Goal: Task Accomplishment & Management: Manage account settings

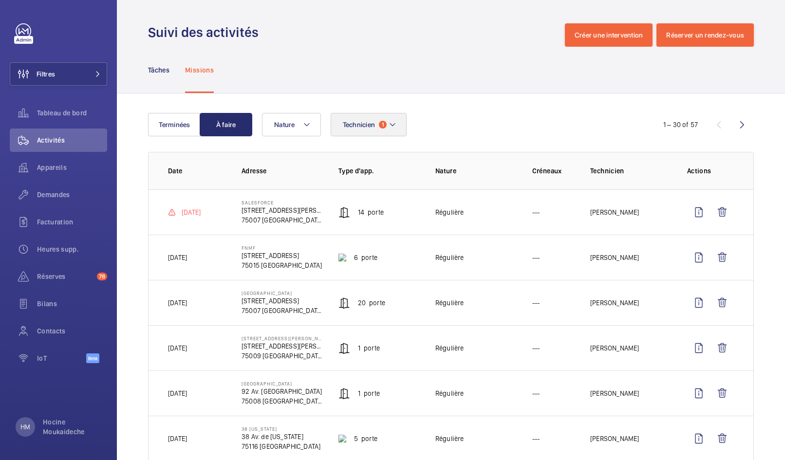
click at [365, 123] on span "Technicien" at bounding box center [359, 125] width 33 height 8
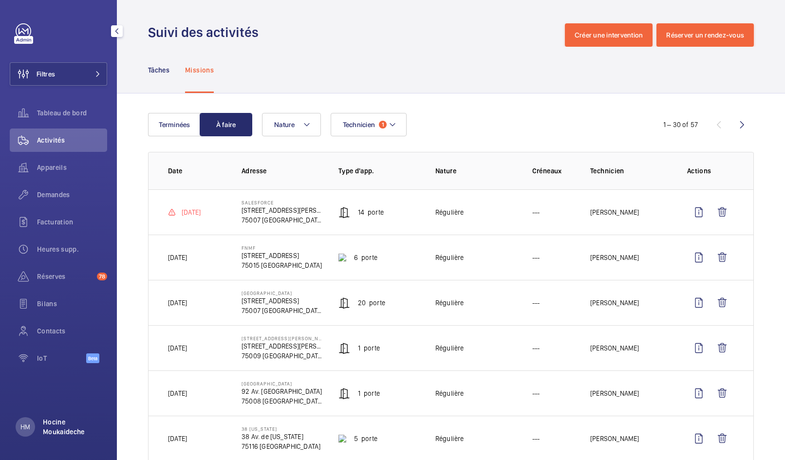
click at [55, 425] on p "Hocine Moukaideche" at bounding box center [72, 426] width 58 height 19
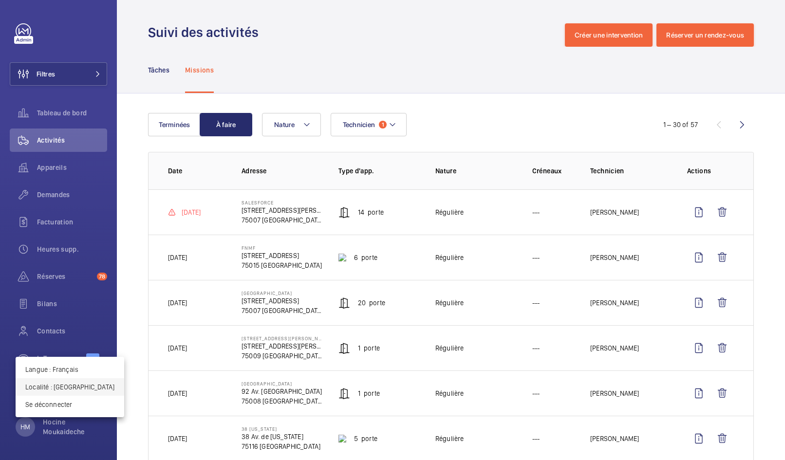
click at [60, 390] on p "Localité : France" at bounding box center [69, 387] width 89 height 10
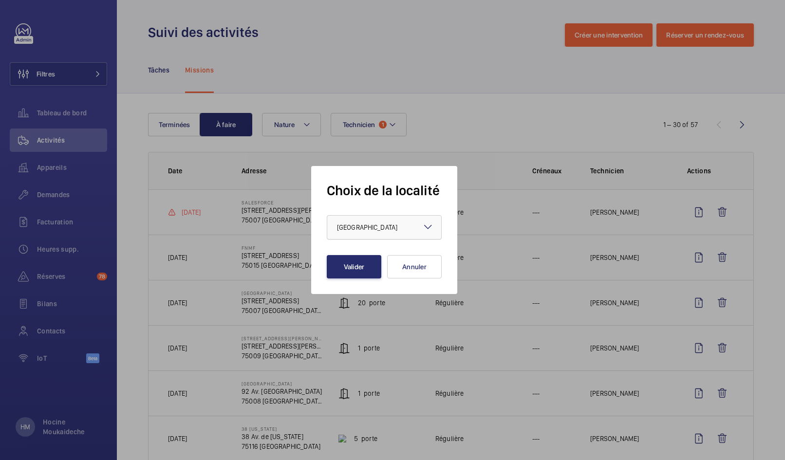
click at [370, 227] on div "× France" at bounding box center [379, 227] width 85 height 10
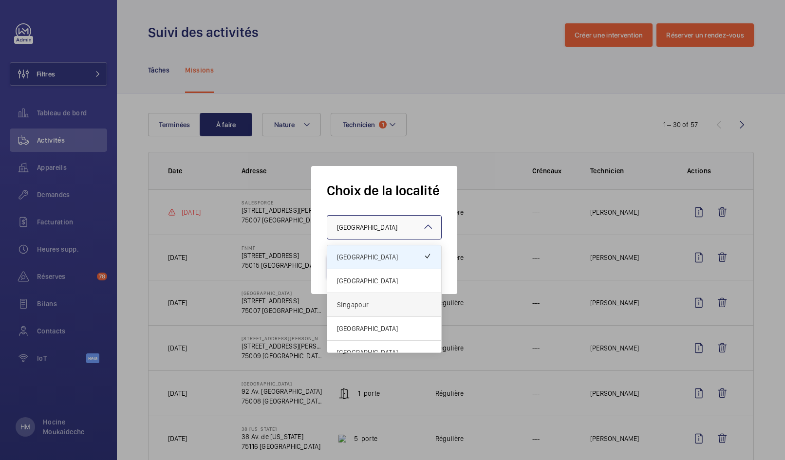
click at [376, 299] on div "Singapour" at bounding box center [384, 305] width 114 height 24
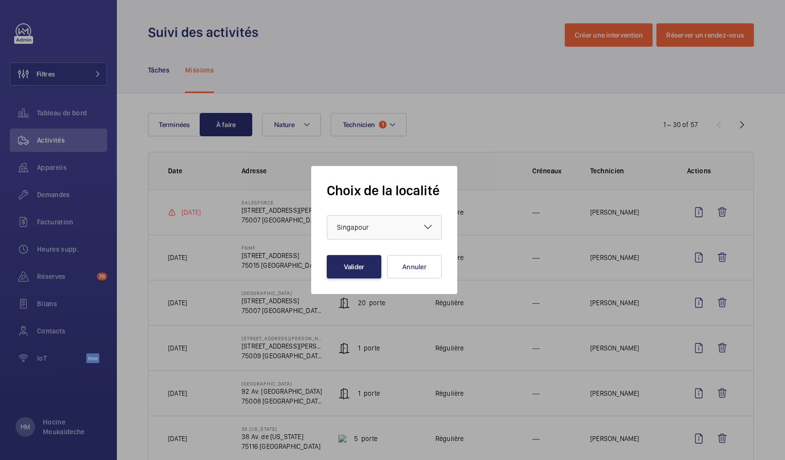
click at [365, 273] on button "Valider" at bounding box center [354, 266] width 55 height 23
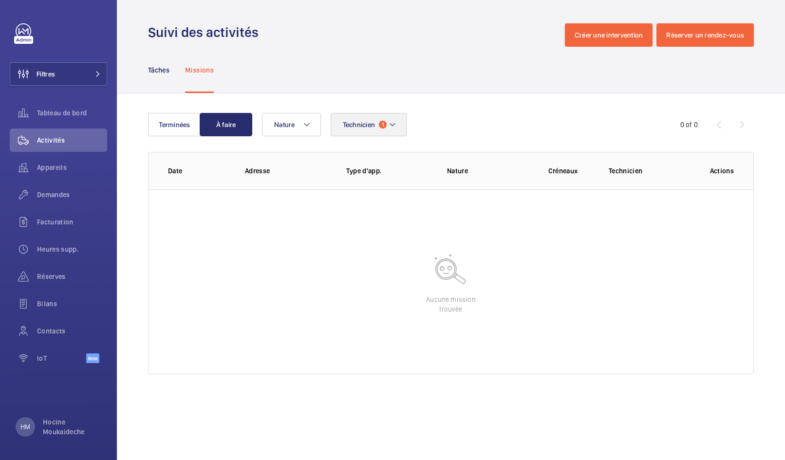
drag, startPoint x: 352, startPoint y: 126, endPoint x: 373, endPoint y: 125, distance: 21.0
click at [352, 126] on span "Technicien" at bounding box center [359, 125] width 33 height 8
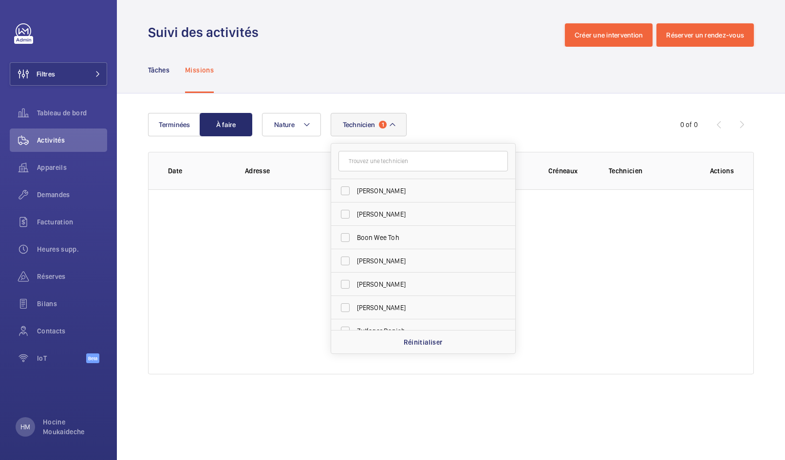
click at [416, 160] on input "text" at bounding box center [422, 161] width 169 height 20
click at [424, 336] on div "Réinitialiser" at bounding box center [423, 341] width 184 height 23
click at [397, 164] on input "text" at bounding box center [422, 161] width 169 height 20
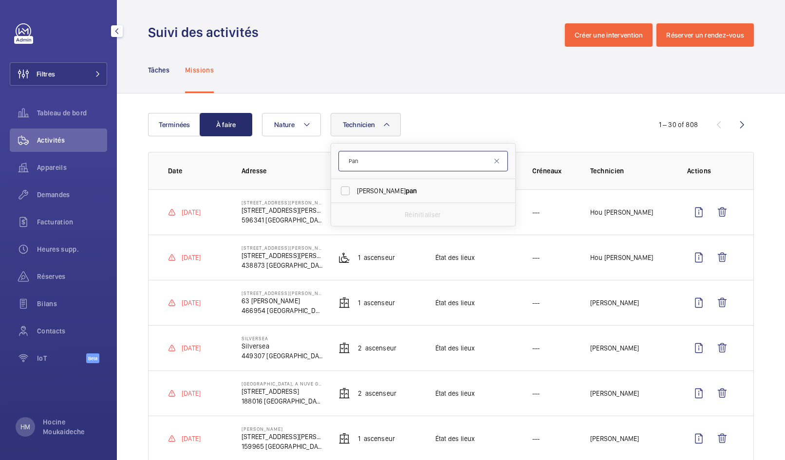
type input "Pan"
click at [311, 89] on div "Tâches Missions" at bounding box center [451, 70] width 606 height 46
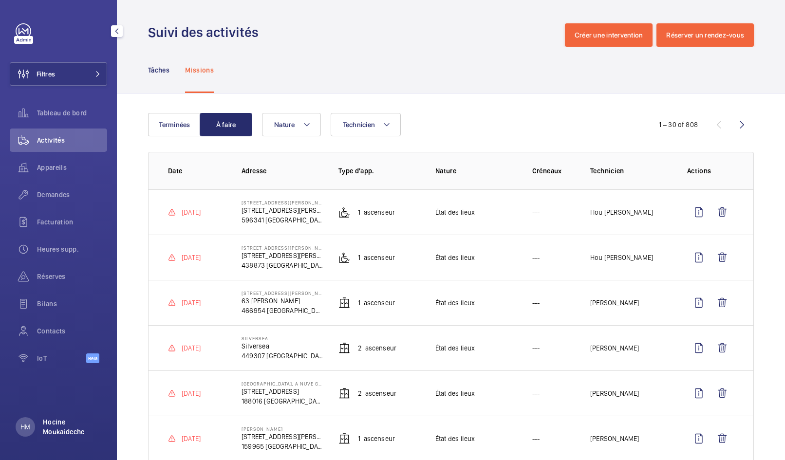
click at [61, 432] on p "Hocine Moukaideche" at bounding box center [72, 426] width 58 height 19
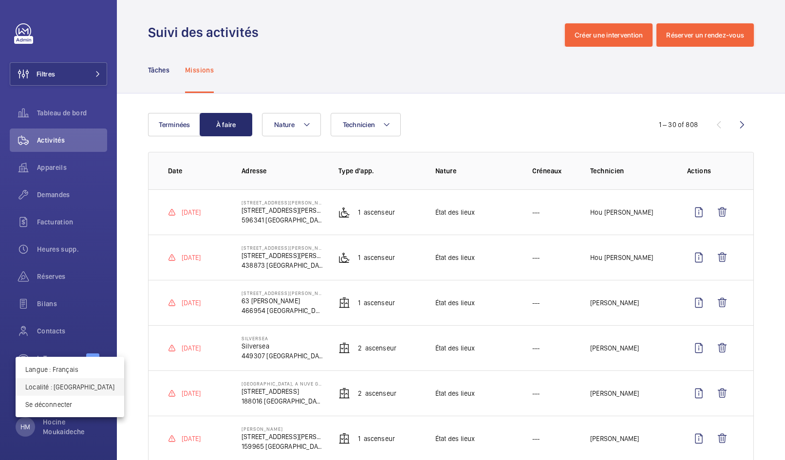
click at [63, 389] on p "Localité : Singapour" at bounding box center [69, 387] width 89 height 10
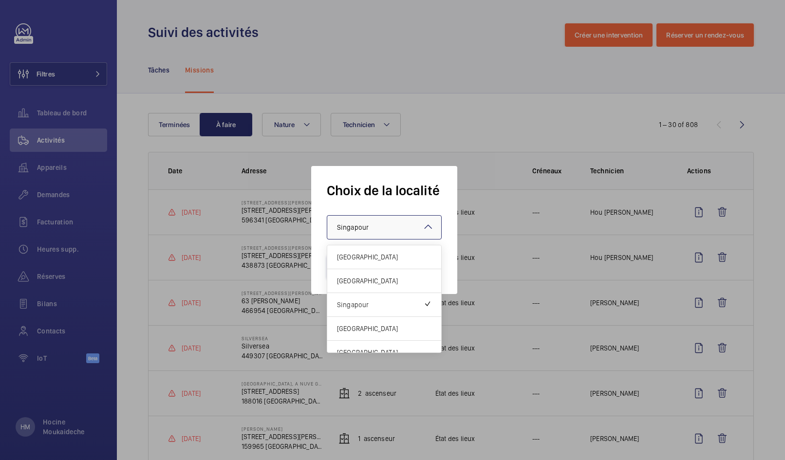
click at [393, 233] on div at bounding box center [384, 227] width 114 height 23
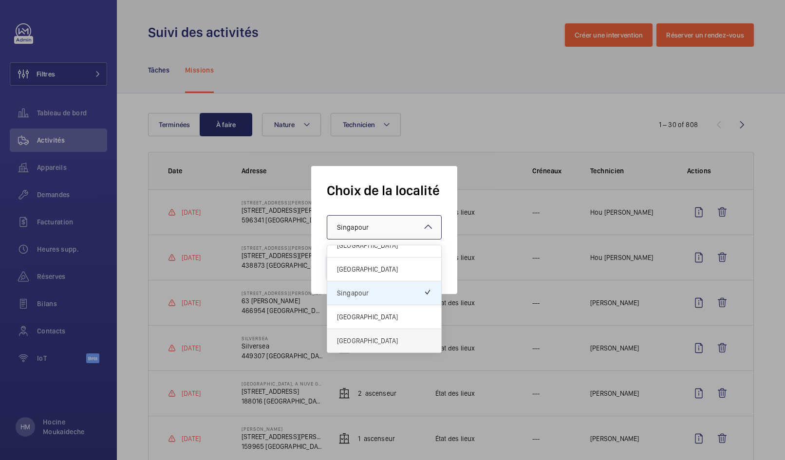
scroll to position [12, 0]
click at [386, 320] on span "Hong Kong" at bounding box center [384, 317] width 94 height 10
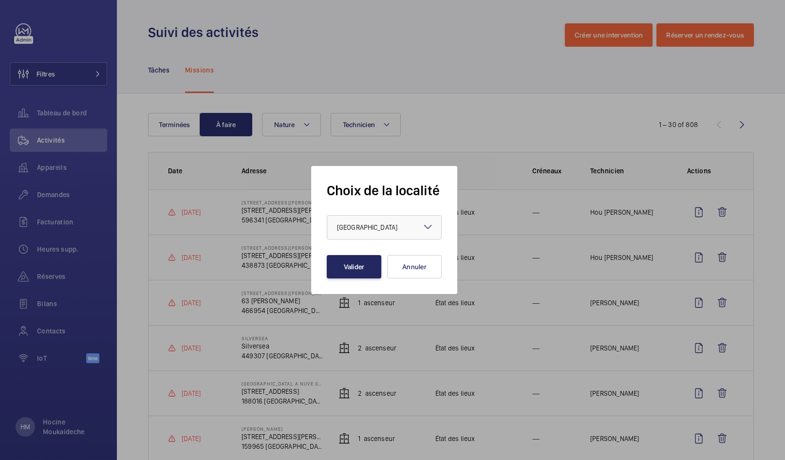
click at [358, 269] on button "Valider" at bounding box center [354, 266] width 55 height 23
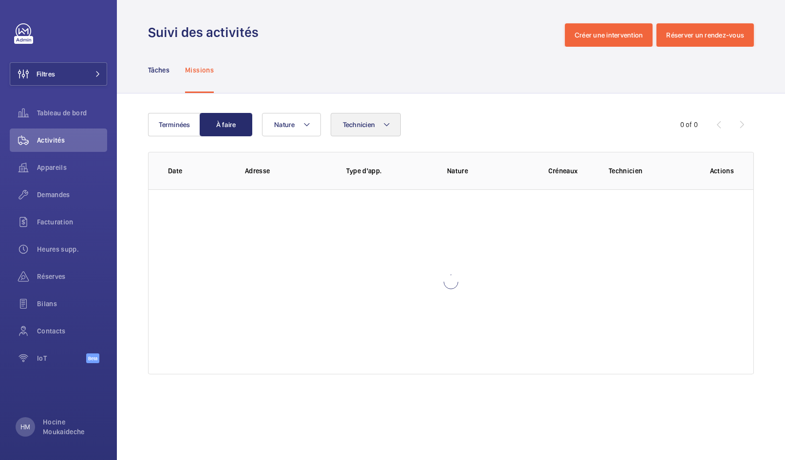
click at [361, 121] on span "Technicien" at bounding box center [359, 125] width 33 height 8
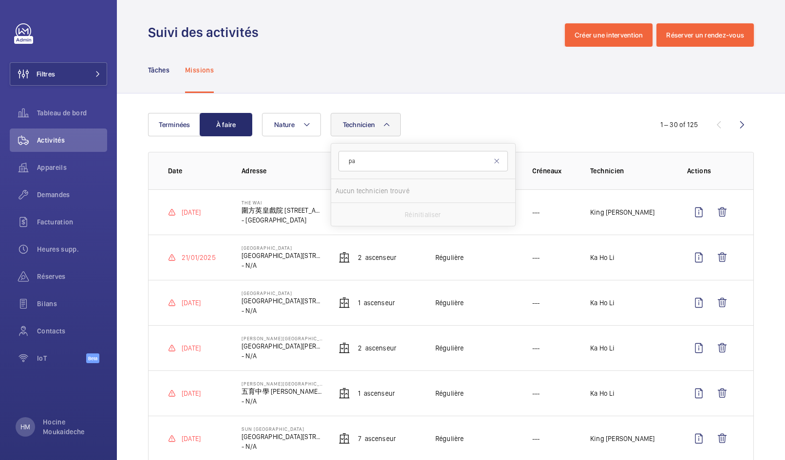
type input "pan"
click at [432, 92] on div "Tâches Missions" at bounding box center [451, 70] width 606 height 46
drag, startPoint x: 460, startPoint y: 118, endPoint x: 448, endPoint y: 118, distance: 12.2
click at [460, 118] on div "Technicien Nature" at bounding box center [449, 124] width 375 height 23
click at [64, 436] on p "Hocine Moukaideche" at bounding box center [72, 426] width 58 height 19
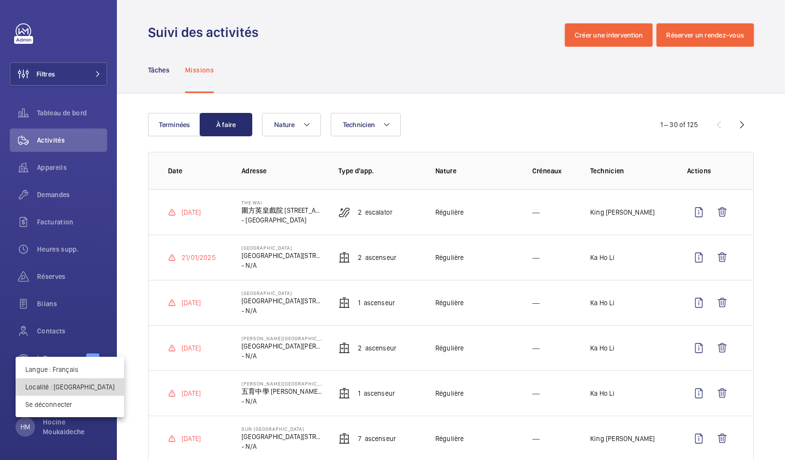
click at [73, 385] on p "Localité : Hong Kong" at bounding box center [69, 387] width 89 height 10
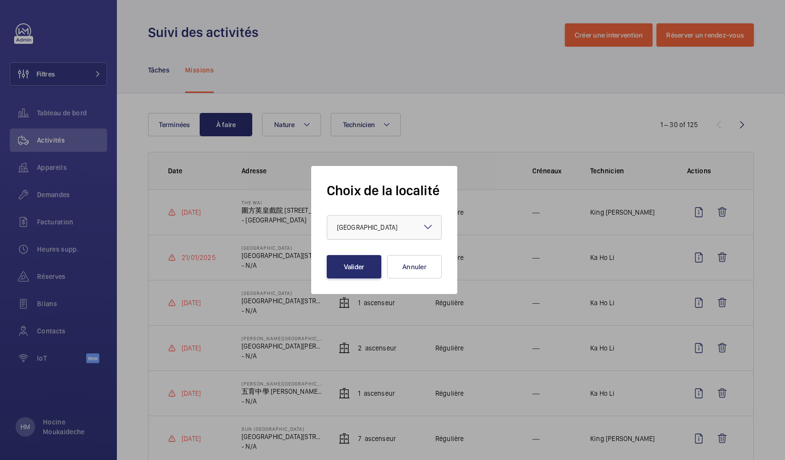
click at [386, 229] on div "× Hong Kong" at bounding box center [379, 227] width 85 height 10
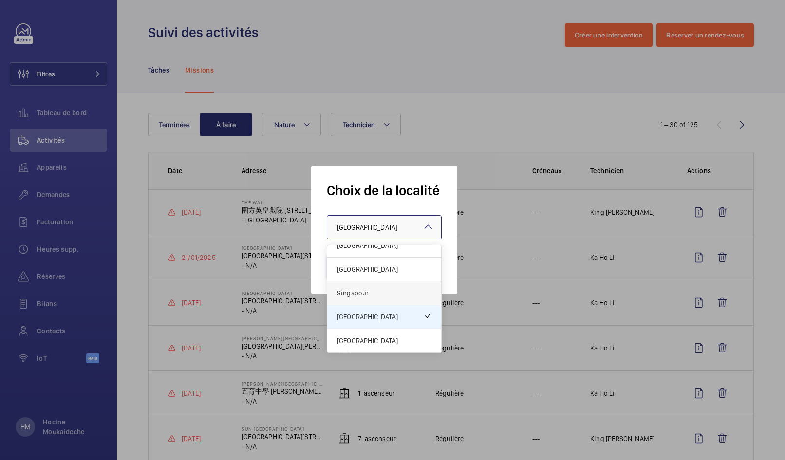
scroll to position [12, 0]
click at [391, 293] on span "Singapour" at bounding box center [384, 293] width 94 height 10
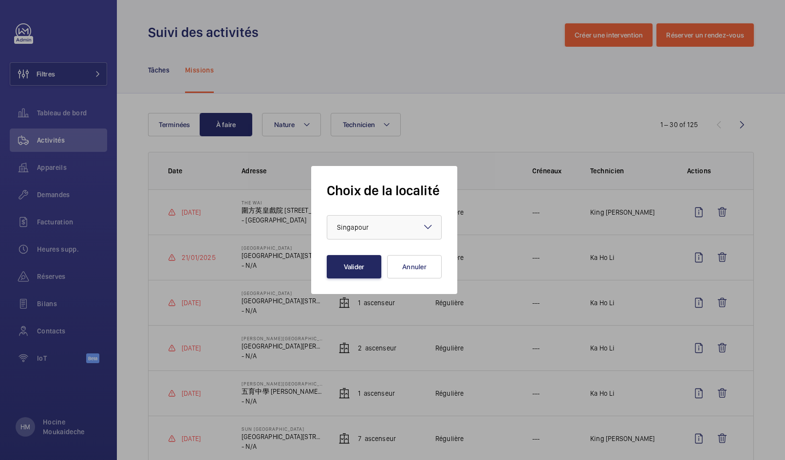
click at [357, 264] on button "Valider" at bounding box center [354, 266] width 55 height 23
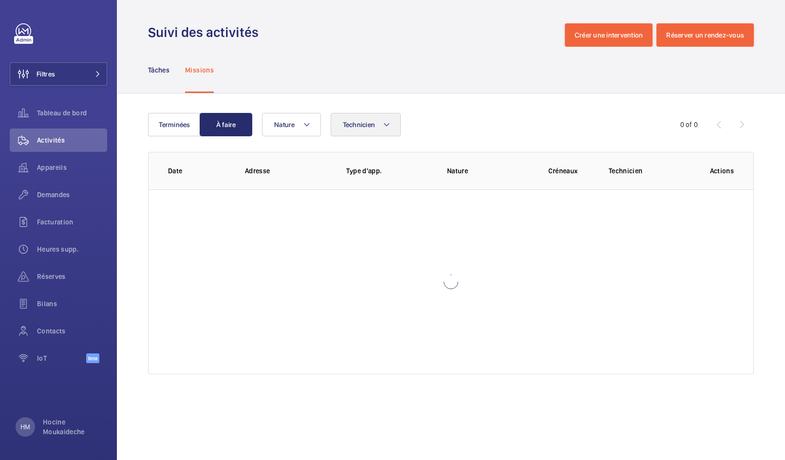
click at [371, 124] on span "Technicien" at bounding box center [359, 125] width 33 height 8
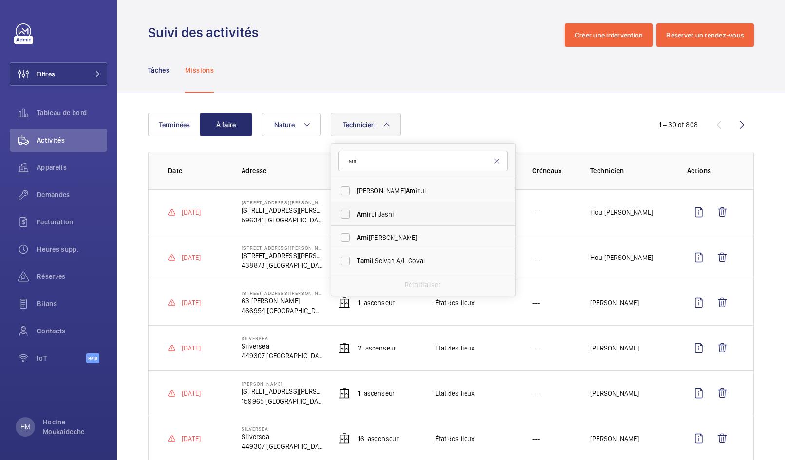
type input "ami"
click at [377, 216] on span "Ami rul Jasni" at bounding box center [424, 214] width 134 height 10
click at [355, 216] on input "Ami rul Jasni" at bounding box center [344, 213] width 19 height 19
checkbox input "true"
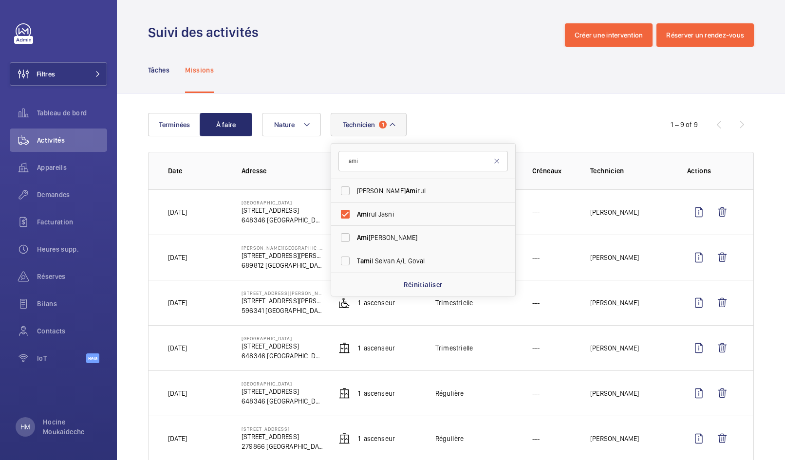
click at [477, 102] on div "Terminées À faire Technicien 1 ami [PERSON_NAME] [PERSON_NAME] T [PERSON_NAME] …" at bounding box center [451, 356] width 668 height 527
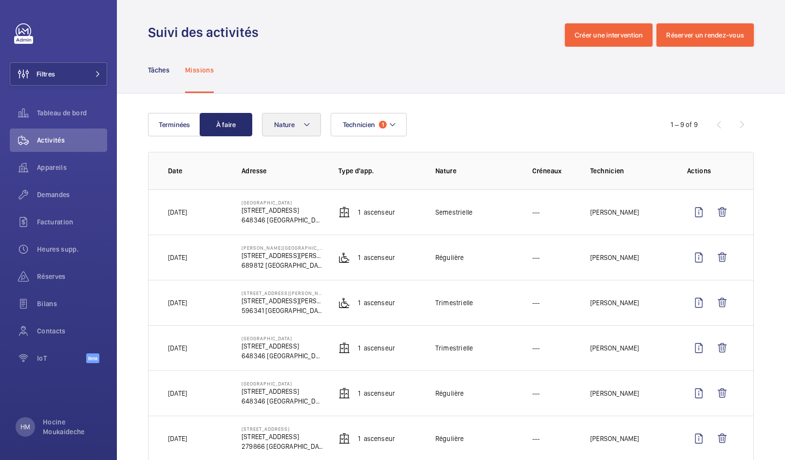
click at [307, 124] on mat-icon at bounding box center [307, 125] width 8 height 12
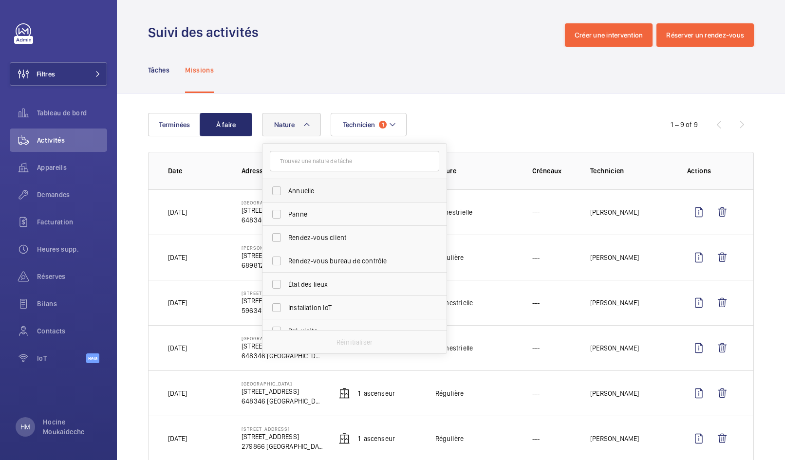
drag, startPoint x: 297, startPoint y: 212, endPoint x: 328, endPoint y: 198, distance: 34.0
click at [297, 212] on span "Panne" at bounding box center [355, 214] width 134 height 10
click at [286, 212] on input "Panne" at bounding box center [276, 213] width 19 height 19
checkbox input "true"
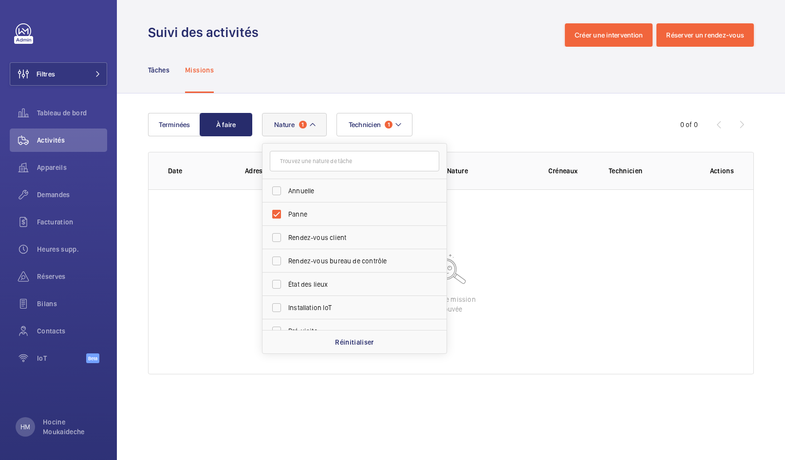
click at [488, 90] on div "Tâches Missions" at bounding box center [451, 70] width 606 height 46
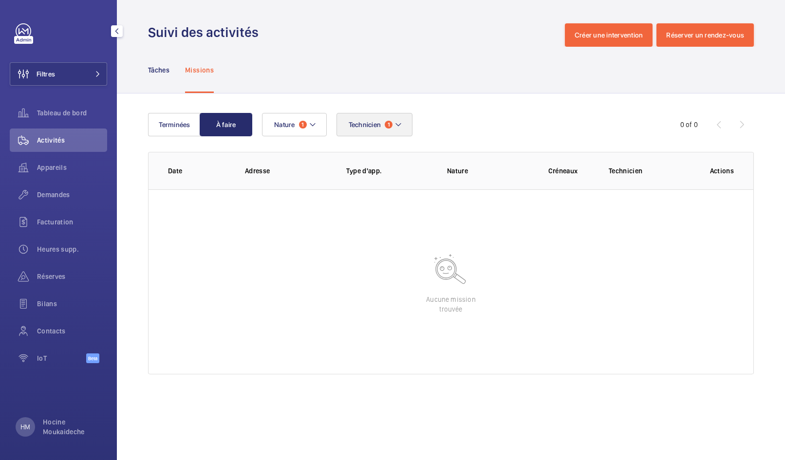
click at [383, 124] on button "Technicien 1" at bounding box center [374, 124] width 76 height 23
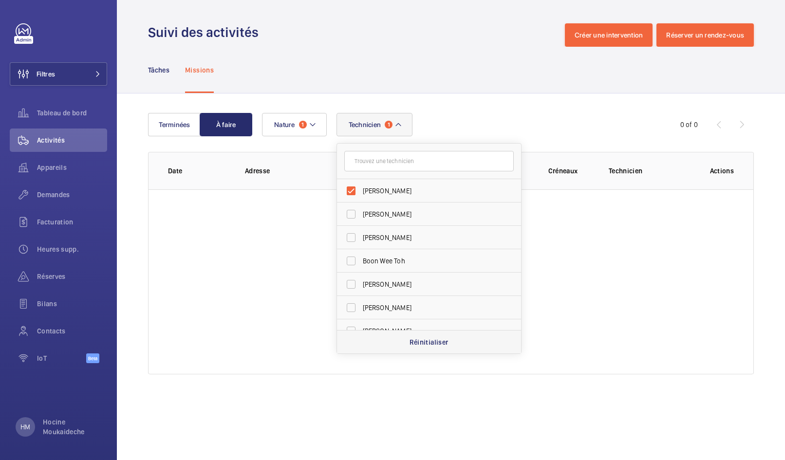
click at [431, 349] on div "Réinitialiser" at bounding box center [429, 341] width 184 height 23
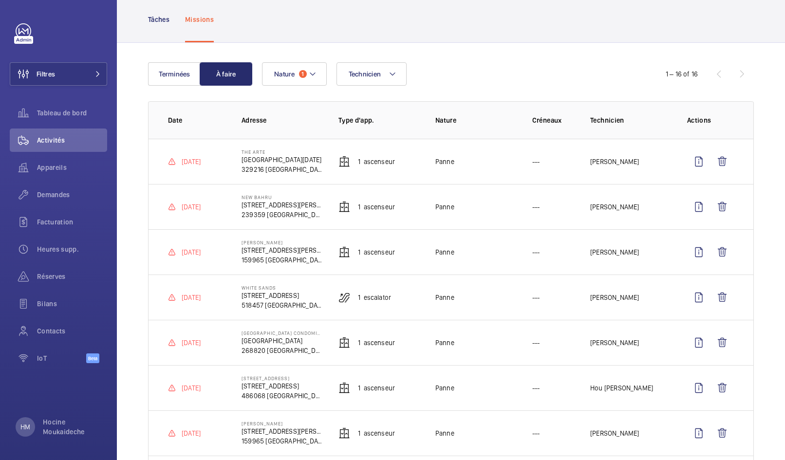
scroll to position [58, 0]
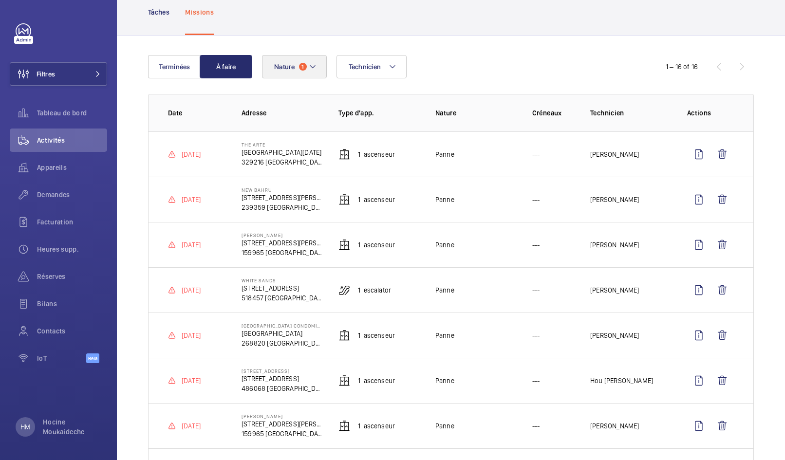
click at [309, 65] on mat-icon at bounding box center [313, 67] width 8 height 12
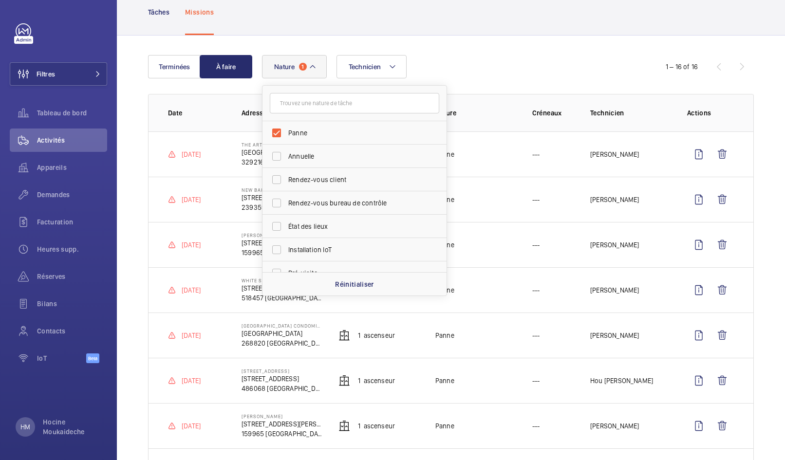
click at [477, 57] on div "Technicien Nature 1 [PERSON_NAME] Rendez-vous client Rendez-vous bureau de cont…" at bounding box center [449, 66] width 375 height 23
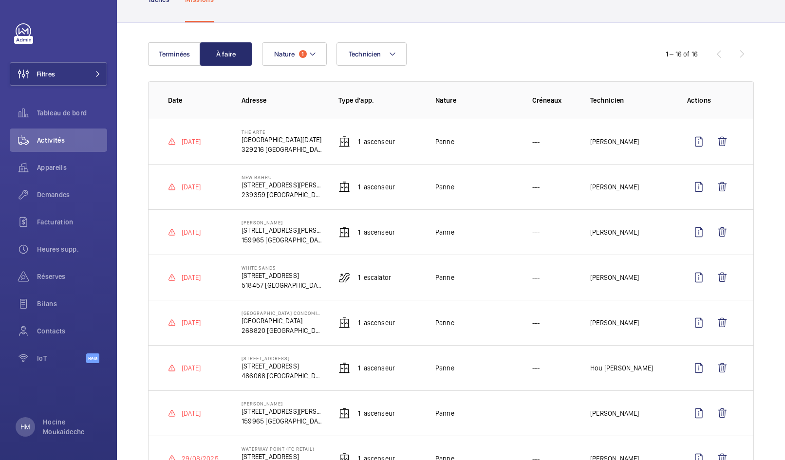
scroll to position [70, 0]
click at [721, 186] on wm-front-icon-button at bounding box center [721, 187] width 23 height 23
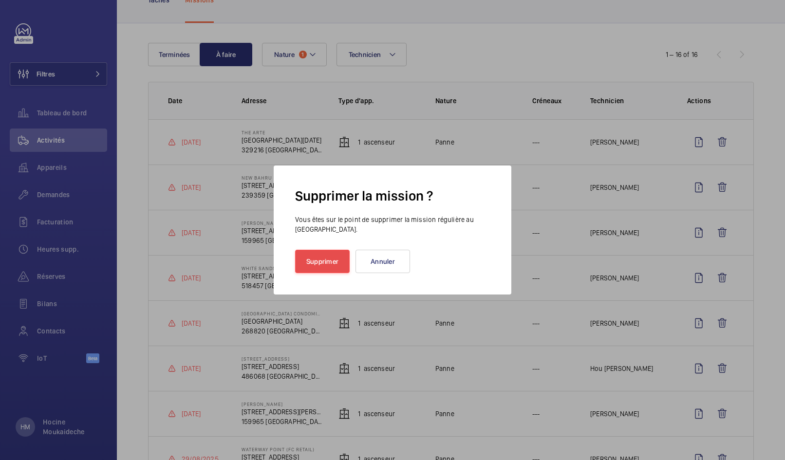
click at [325, 263] on button "Supprimer" at bounding box center [322, 261] width 55 height 23
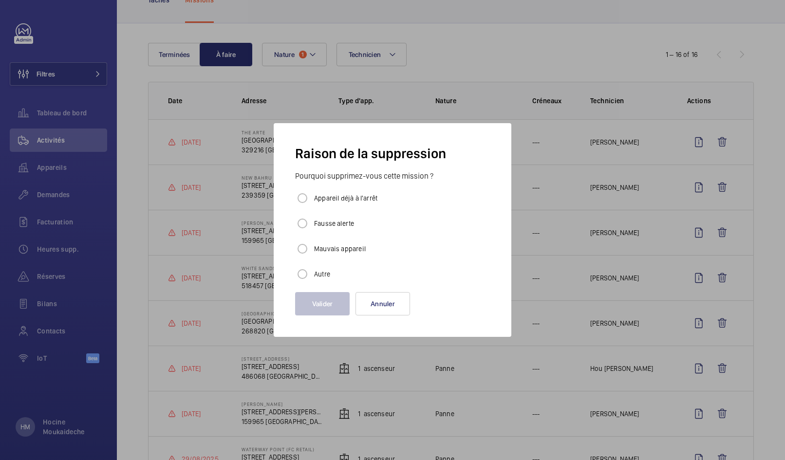
click at [316, 275] on label "Autre" at bounding box center [321, 274] width 18 height 10
click at [312, 275] on input "Autre" at bounding box center [302, 273] width 19 height 19
radio input "true"
click at [330, 301] on button "Valider" at bounding box center [322, 303] width 55 height 23
